Goal: Navigation & Orientation: Go to known website

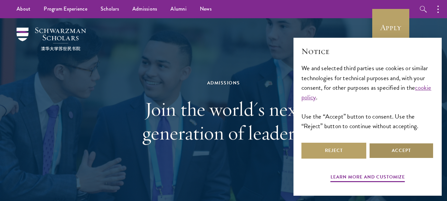
click at [392, 145] on button "Accept" at bounding box center [401, 151] width 65 height 16
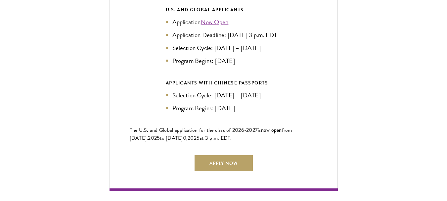
scroll to position [1507, 0]
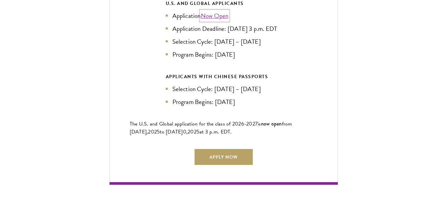
click at [225, 11] on link "Now Open" at bounding box center [215, 16] width 28 height 10
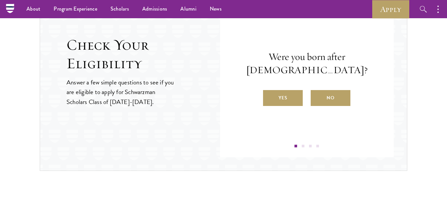
scroll to position [714, 0]
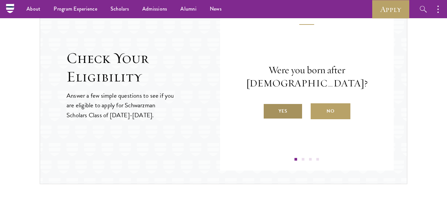
click at [290, 110] on label "Yes" at bounding box center [283, 111] width 40 height 16
click at [269, 110] on input "Yes" at bounding box center [266, 107] width 6 height 6
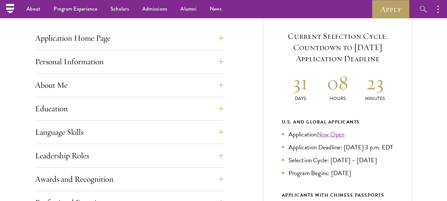
scroll to position [212, 0]
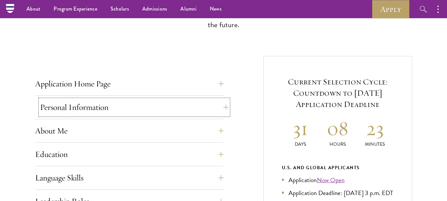
click at [139, 107] on button "Personal Information" at bounding box center [134, 107] width 189 height 16
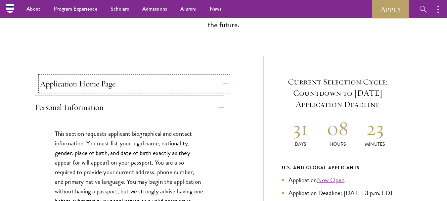
click at [185, 87] on button "Application Home Page" at bounding box center [134, 84] width 189 height 16
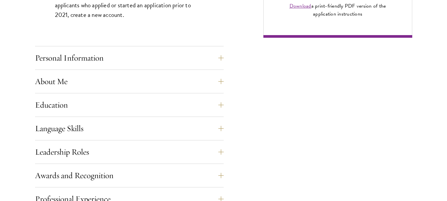
scroll to position [560, 0]
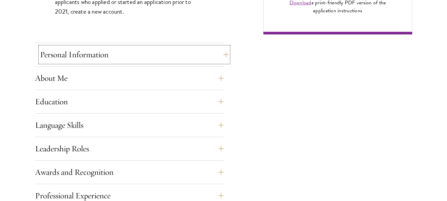
click at [113, 60] on button "Personal Information" at bounding box center [134, 55] width 189 height 16
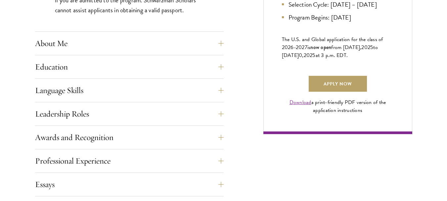
scroll to position [475, 0]
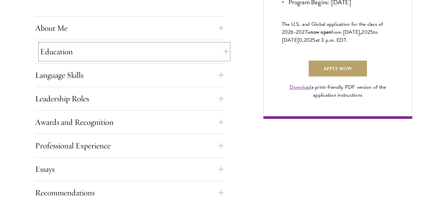
click at [126, 54] on button "Education" at bounding box center [134, 52] width 189 height 16
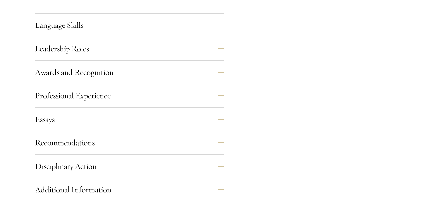
scroll to position [1144, 0]
click at [90, 117] on button "Essays" at bounding box center [134, 118] width 189 height 16
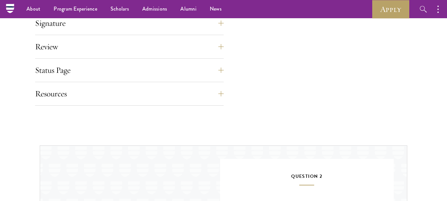
scroll to position [768, 0]
click at [120, 94] on button "Resources" at bounding box center [134, 95] width 189 height 16
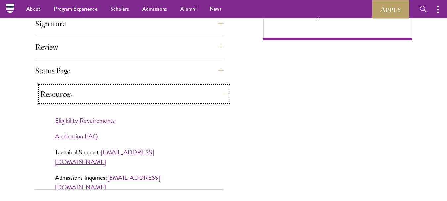
scroll to position [553, 0]
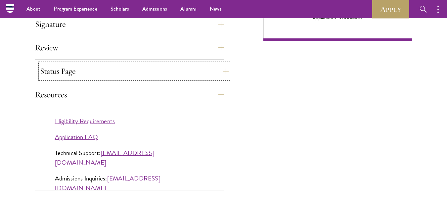
click at [107, 73] on button "Status Page" at bounding box center [134, 71] width 189 height 16
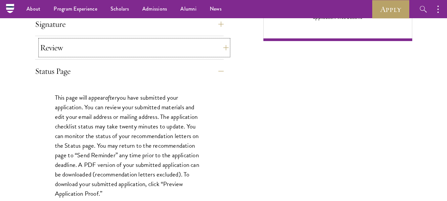
click at [107, 45] on button "Review" at bounding box center [134, 48] width 189 height 16
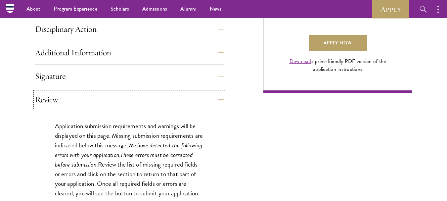
scroll to position [500, 0]
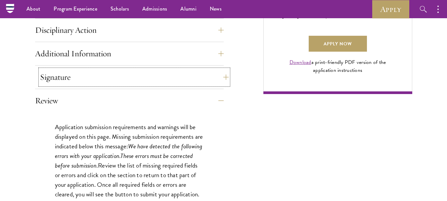
click at [102, 82] on button "Signature" at bounding box center [134, 77] width 189 height 16
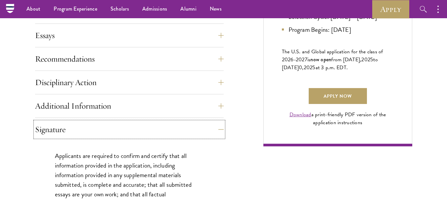
scroll to position [447, 0]
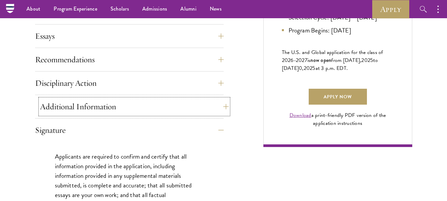
click at [103, 108] on button "Additional Information" at bounding box center [134, 107] width 189 height 16
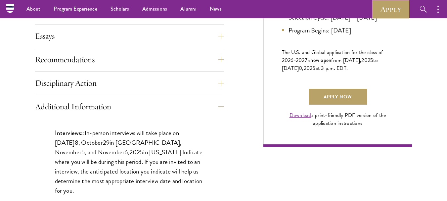
click at [248, 97] on div "Application Home Page The online application form must be completed in English.…" at bounding box center [223, 122] width 377 height 604
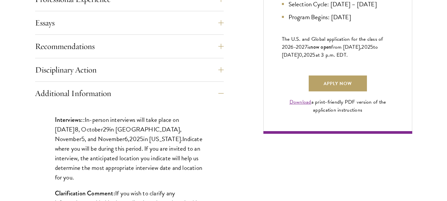
click at [248, 97] on div "Application Home Page The online application form must be completed in English.…" at bounding box center [223, 109] width 377 height 604
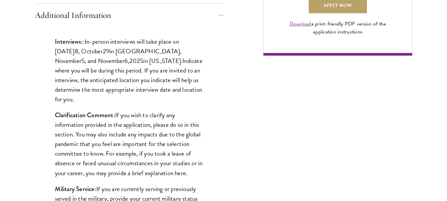
scroll to position [540, 0]
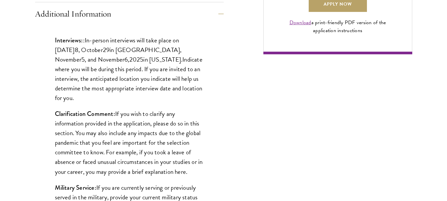
click at [240, 118] on div "Application Home Page The online application form must be completed in English.…" at bounding box center [223, 30] width 377 height 604
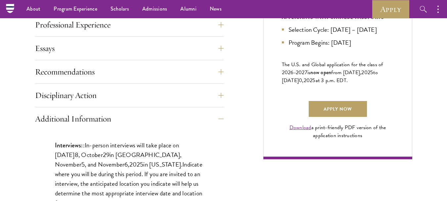
scroll to position [434, 0]
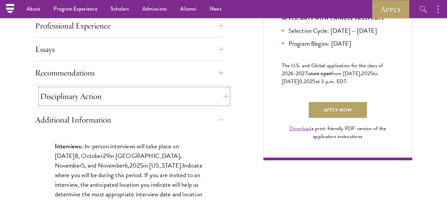
click at [118, 94] on button "Disciplinary Action" at bounding box center [134, 96] width 189 height 16
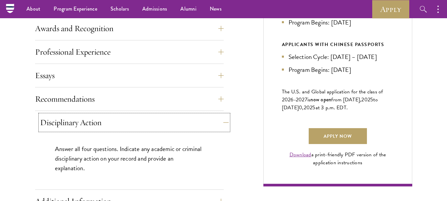
scroll to position [407, 0]
click at [116, 100] on button "Recommendations" at bounding box center [134, 99] width 189 height 16
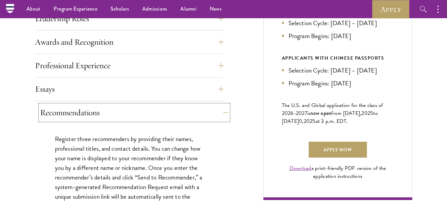
scroll to position [381, 0]
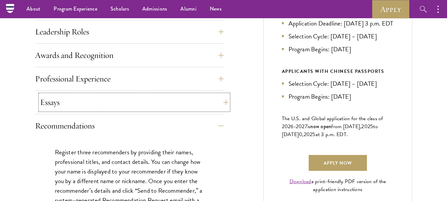
click at [97, 100] on button "Essays" at bounding box center [134, 102] width 189 height 16
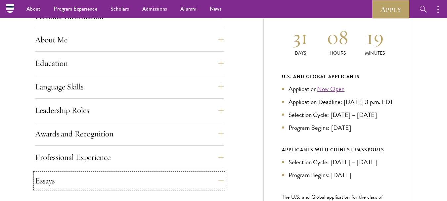
scroll to position [302, 0]
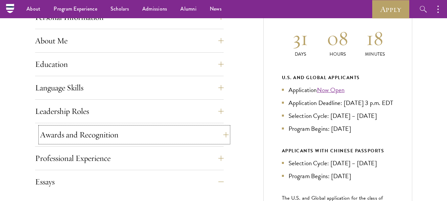
click at [113, 130] on button "Awards and Recognition" at bounding box center [134, 135] width 189 height 16
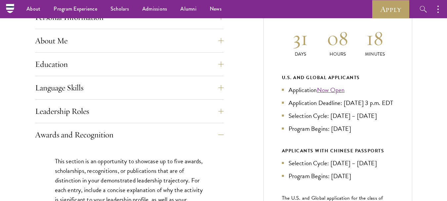
click at [144, 107] on button "Leadership Roles" at bounding box center [134, 111] width 189 height 16
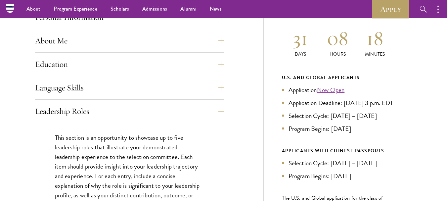
click at [269, 89] on div "Current Selection Cycle: Countdown to September 10, 2025 Application Deadline 3…" at bounding box center [337, 129] width 149 height 326
click at [84, 84] on button "Language Skills" at bounding box center [134, 88] width 189 height 16
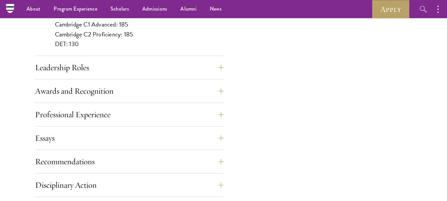
scroll to position [672, 0]
click at [92, 67] on button "Leadership Roles" at bounding box center [134, 68] width 189 height 16
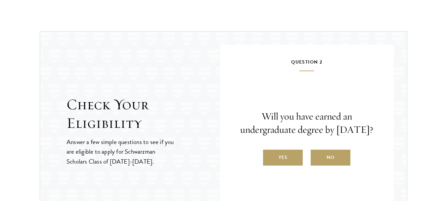
scroll to position [844, 0]
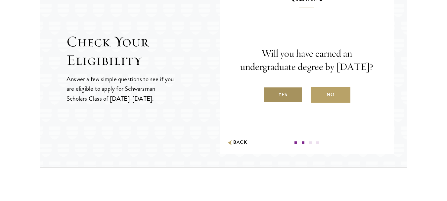
click at [276, 101] on label "Yes" at bounding box center [283, 95] width 40 height 16
click at [269, 93] on input "Yes" at bounding box center [266, 90] width 6 height 6
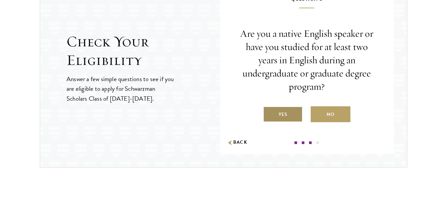
click at [281, 113] on label "Yes" at bounding box center [283, 114] width 40 height 16
click at [269, 113] on input "Yes" at bounding box center [266, 110] width 6 height 6
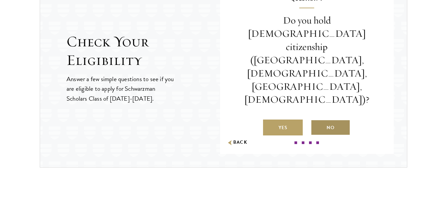
click at [325, 119] on label "No" at bounding box center [331, 127] width 40 height 16
click at [317, 120] on input "No" at bounding box center [314, 123] width 6 height 6
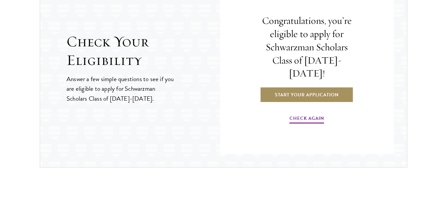
click at [321, 88] on link "Start Your Application" at bounding box center [307, 95] width 94 height 16
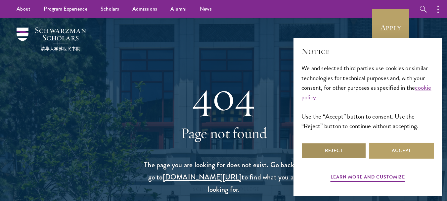
click at [349, 153] on button "Reject" at bounding box center [333, 151] width 65 height 16
